Goal: Browse casually

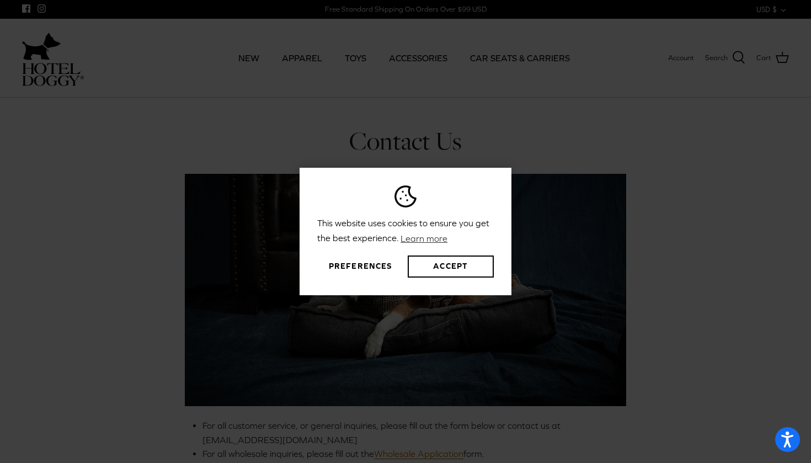
click at [315, 61] on div "This website uses cookies to ensure you get the best experience. Learn more Pre…" at bounding box center [405, 231] width 811 height 463
click at [433, 266] on button "Accept" at bounding box center [451, 266] width 86 height 22
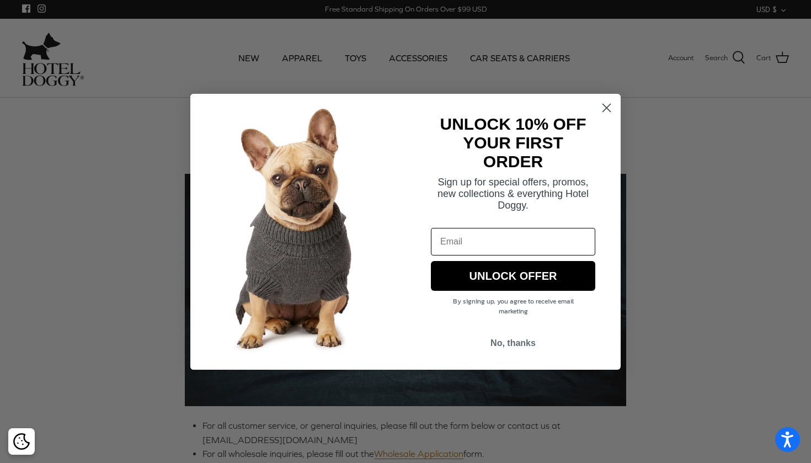
click at [606, 104] on circle "Close dialog" at bounding box center [606, 107] width 18 height 18
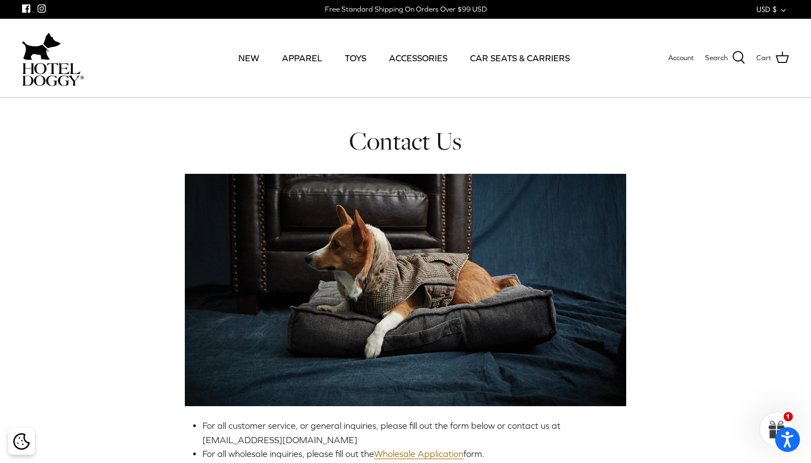
click at [530, 53] on link "CAR SEATS & CARRIERS" at bounding box center [520, 58] width 120 height 38
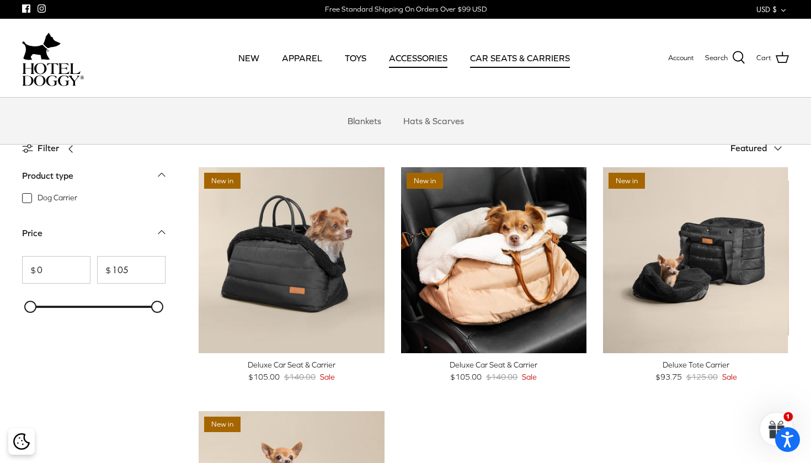
click at [421, 60] on link "ACCESSORIES" at bounding box center [418, 58] width 78 height 38
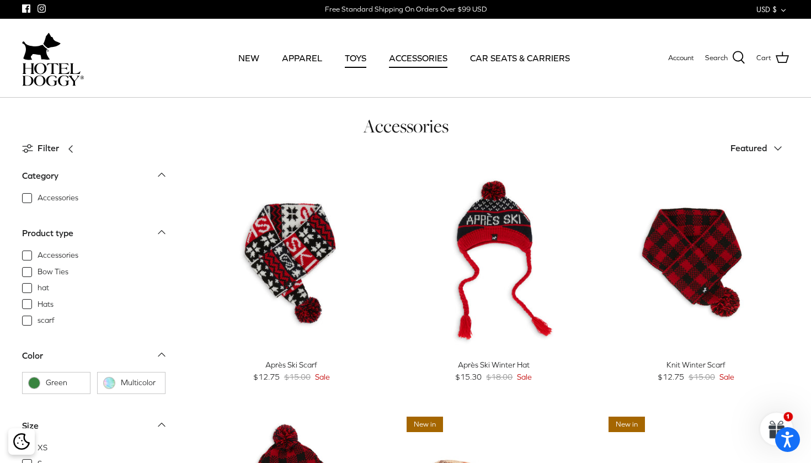
click at [361, 59] on link "TOYS" at bounding box center [355, 58] width 41 height 38
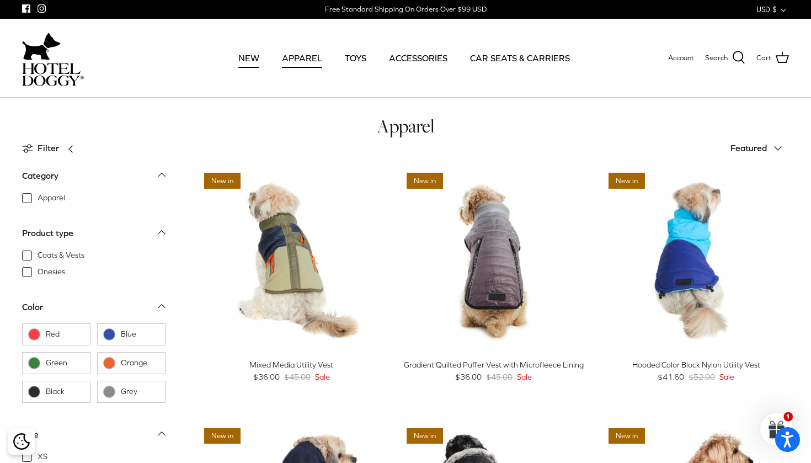
click at [235, 54] on link "NEW" at bounding box center [248, 58] width 41 height 38
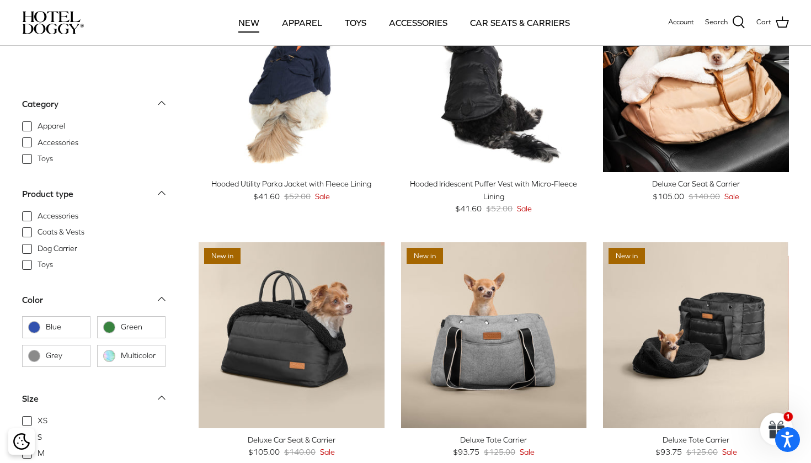
scroll to position [1161, 0]
